Goal: Task Accomplishment & Management: Use online tool/utility

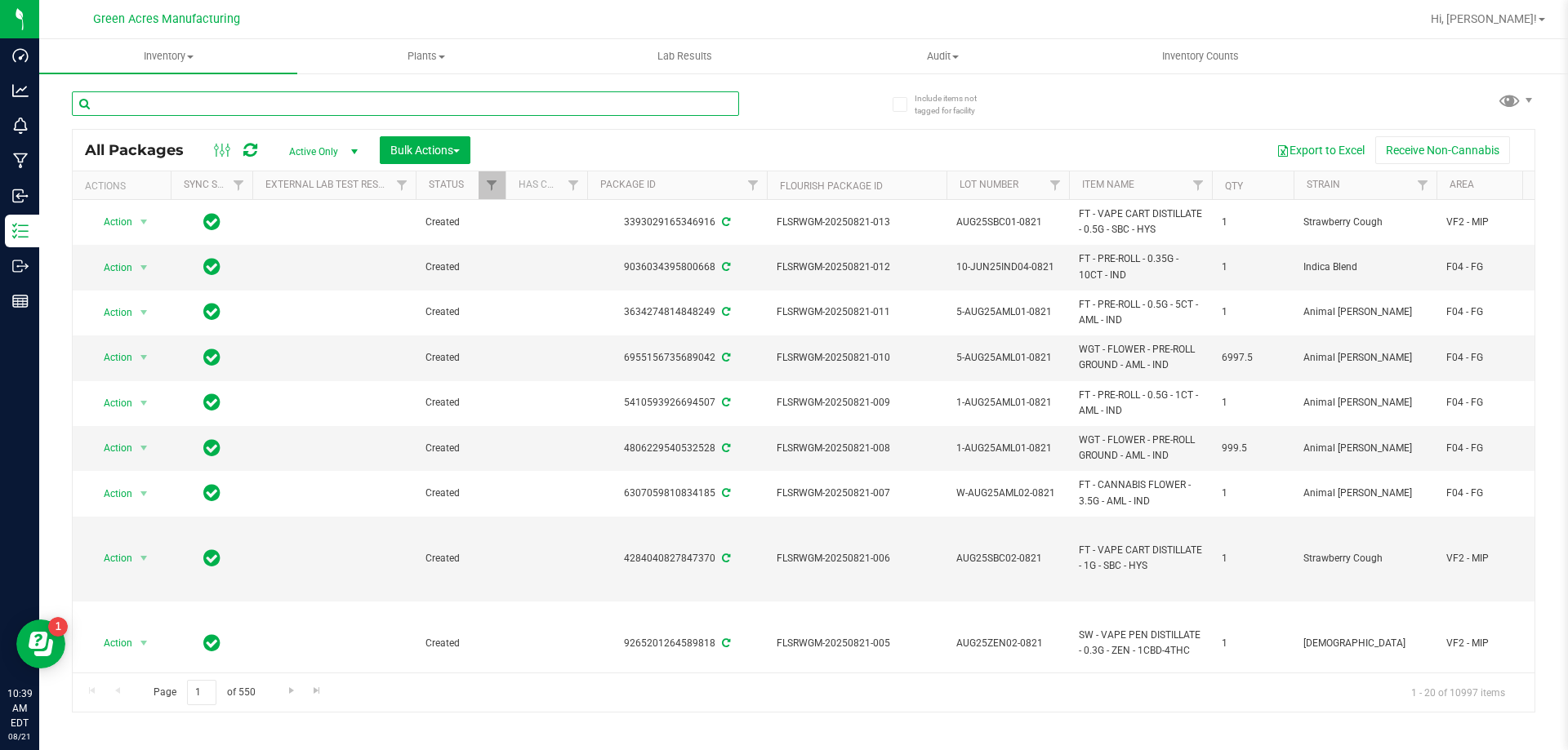
click at [407, 94] on input "text" at bounding box center [406, 104] width 667 height 25
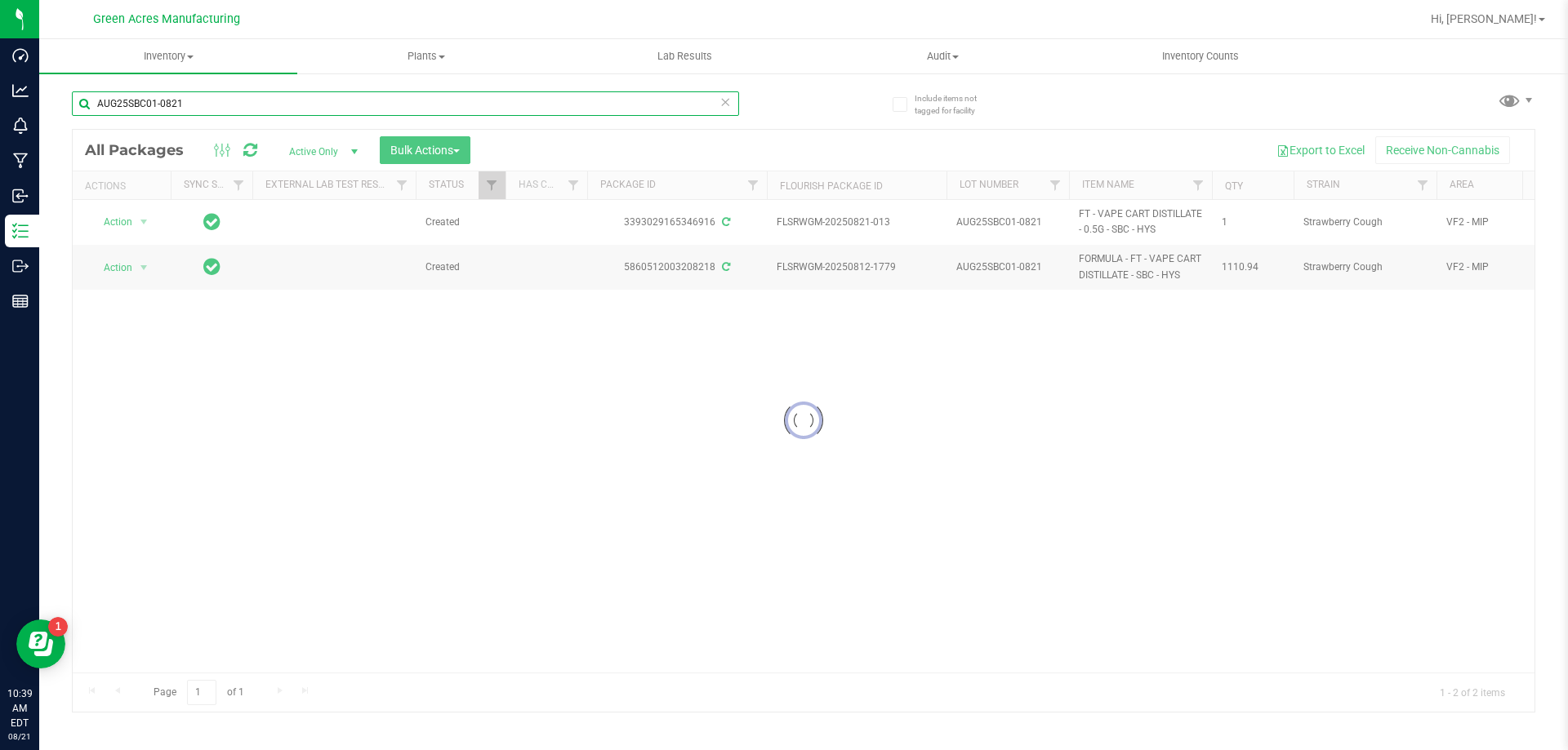
type input "AUG25SBC01-0821"
click at [143, 216] on div at bounding box center [803, 420] width 1461 height 582
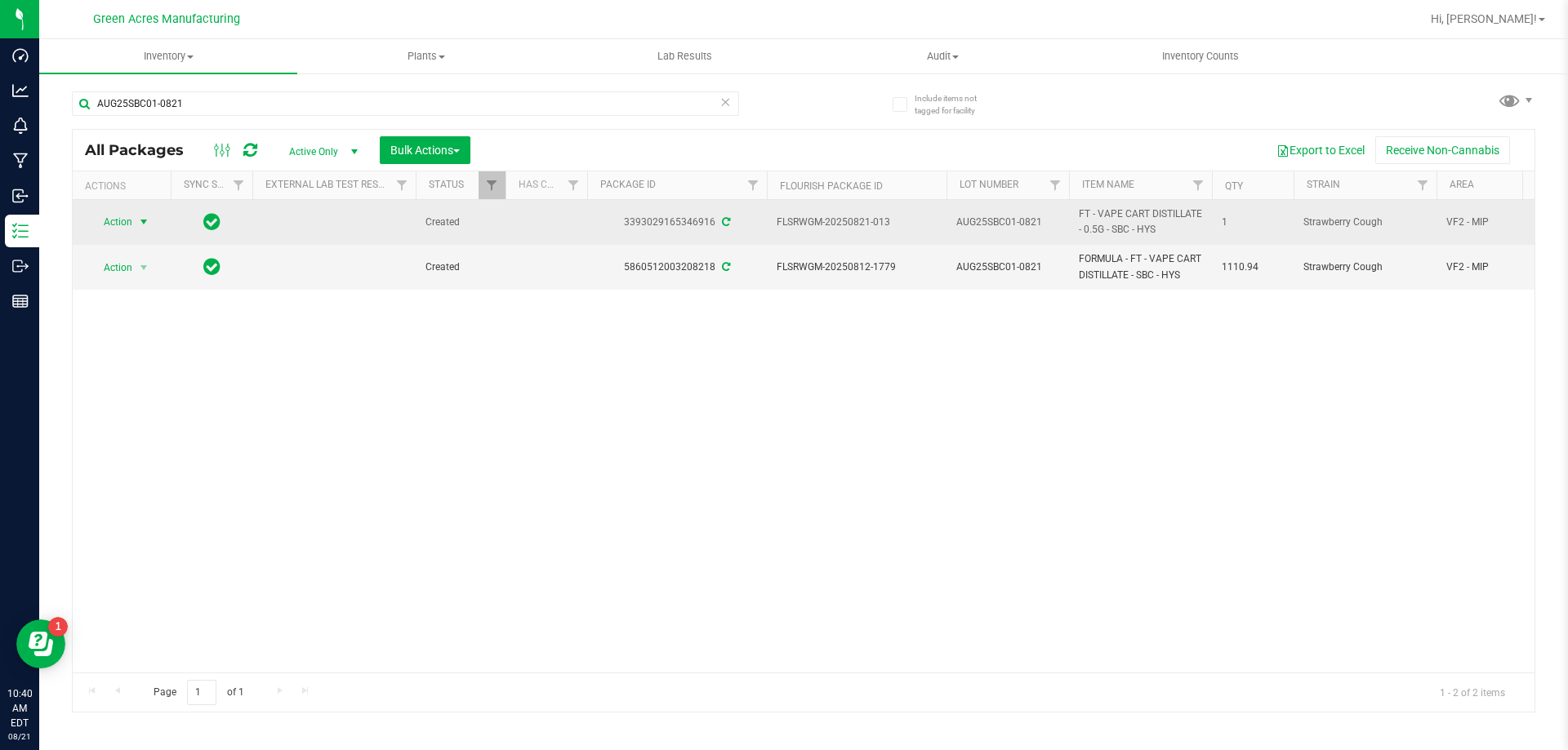
click at [135, 230] on span "select" at bounding box center [143, 222] width 20 height 23
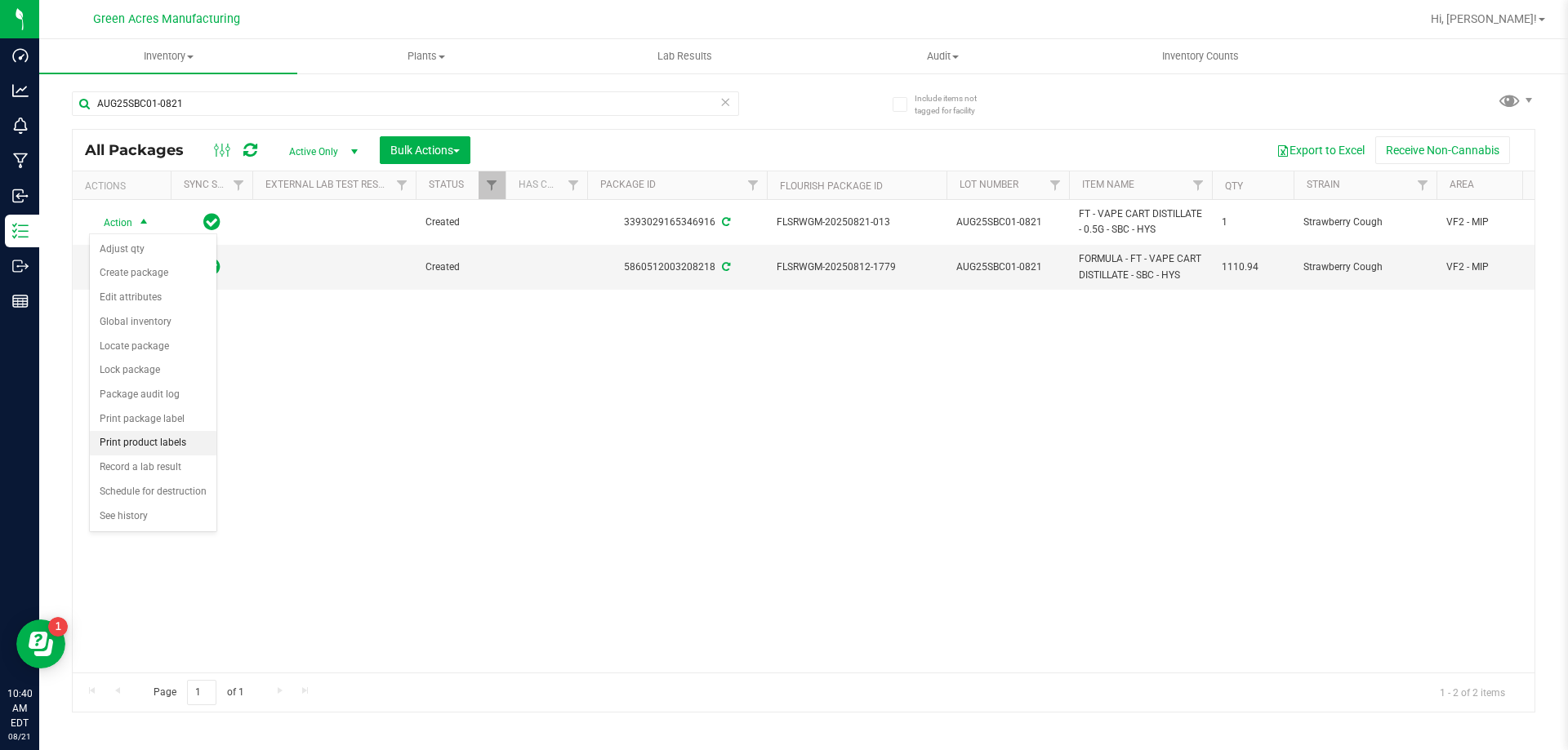
click at [168, 442] on li "Print product labels" at bounding box center [153, 443] width 126 height 25
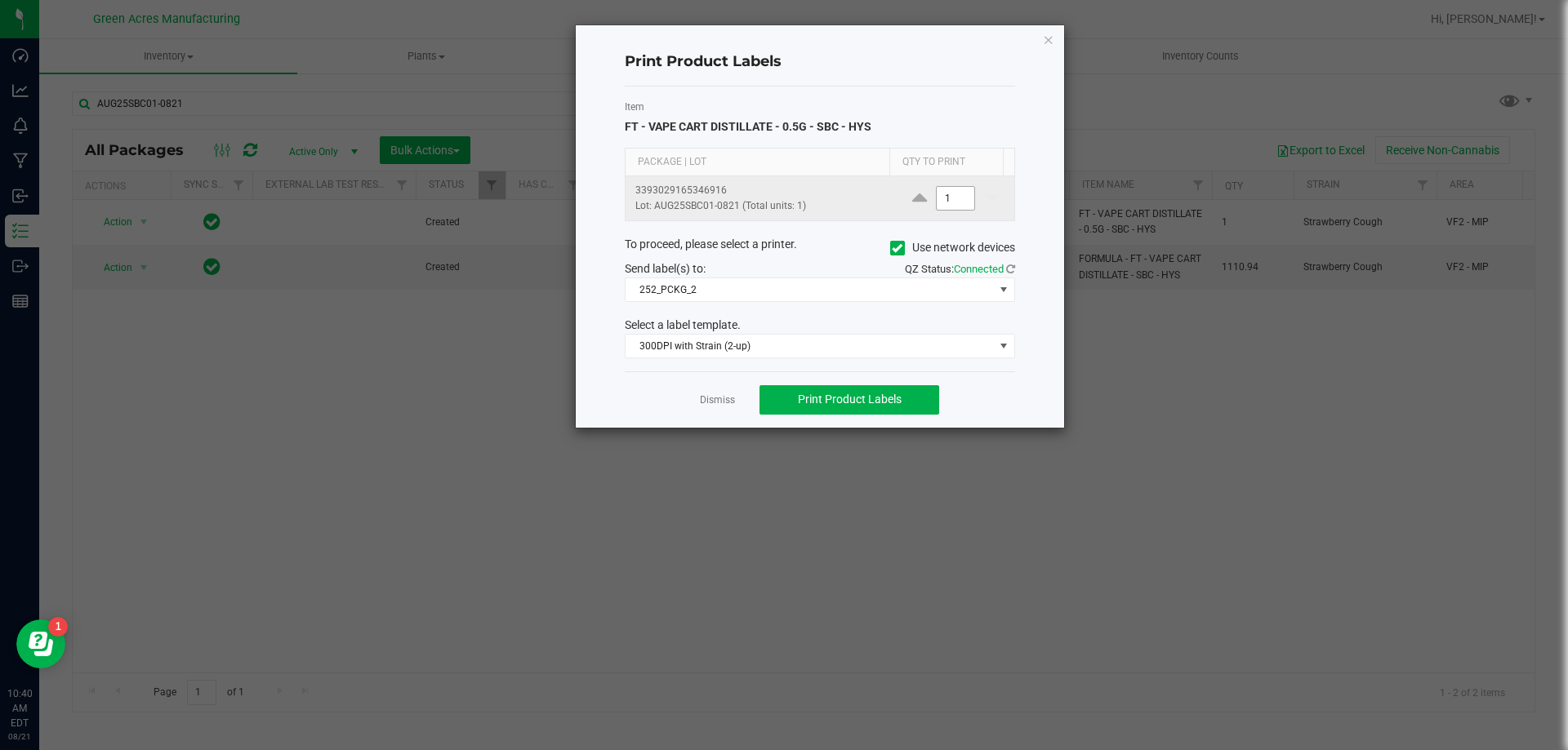
click at [941, 198] on input "1" at bounding box center [956, 198] width 38 height 23
type input "150"
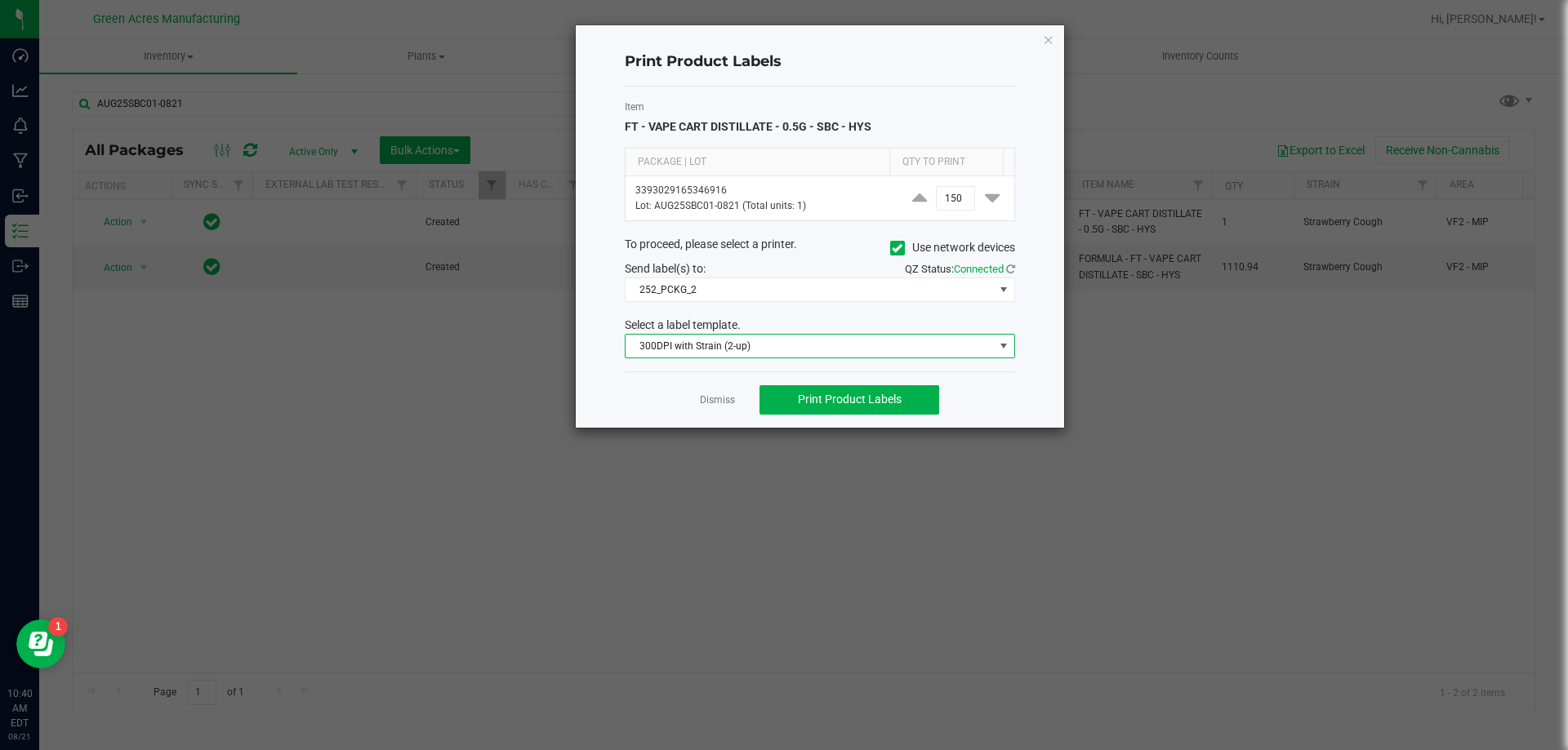
click at [881, 344] on span "300DPI with Strain (2-up)" at bounding box center [809, 346] width 368 height 23
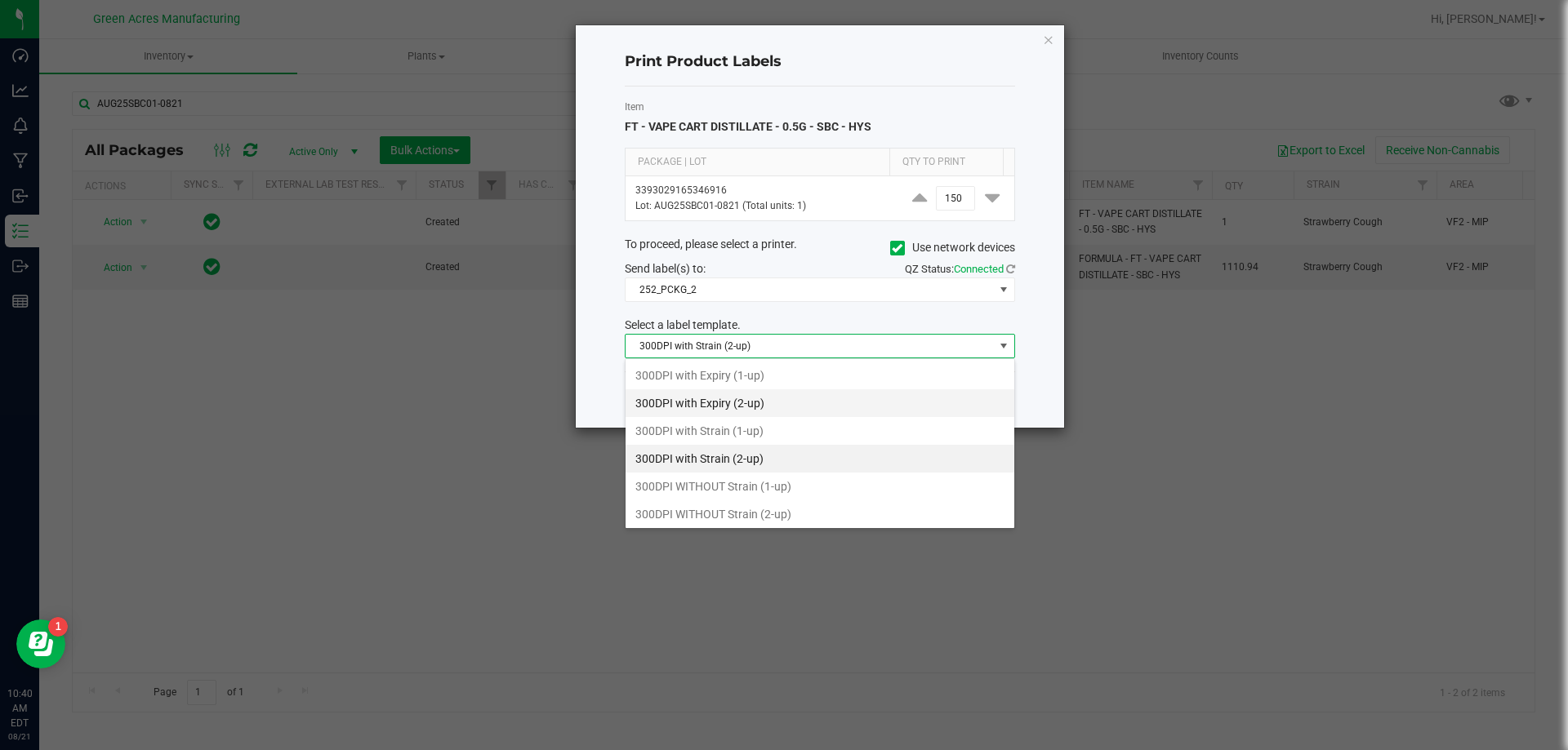
scroll to position [25, 390]
click at [820, 462] on li "300DPI with Strain (2-up)" at bounding box center [820, 459] width 389 height 28
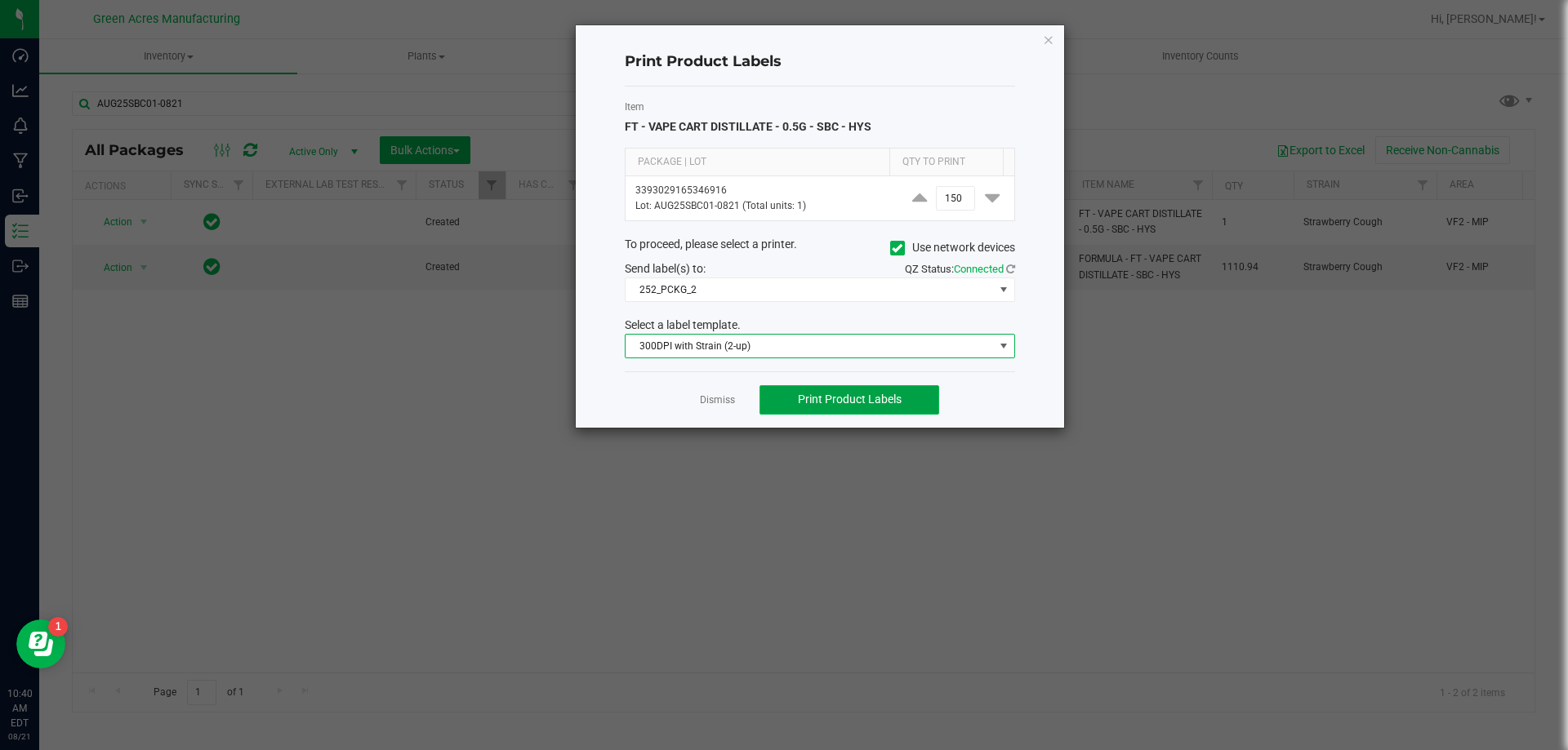
click at [855, 408] on button "Print Product Labels" at bounding box center [848, 400] width 180 height 30
